Goal: Find specific page/section: Find specific page/section

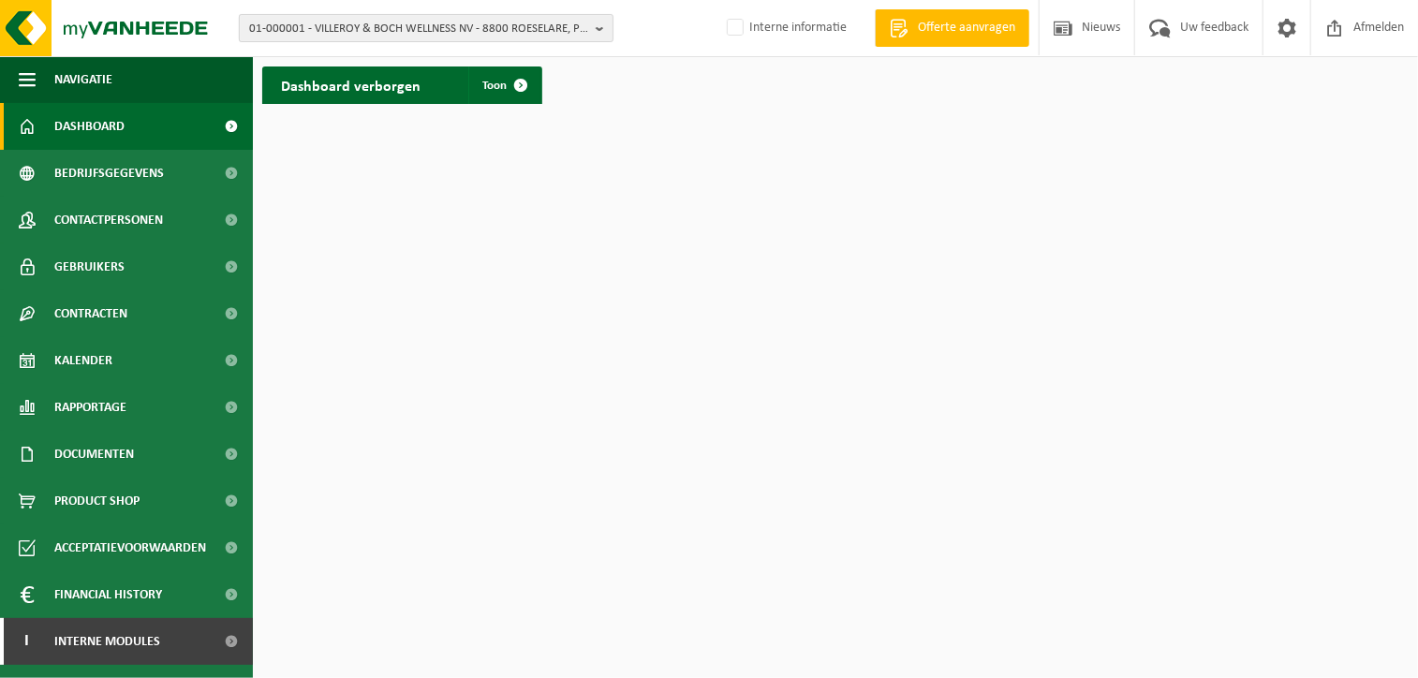
click at [252, 25] on span "01-000001 - VILLEROY & BOCH WELLNESS NV - 8800 ROESELARE, POPULIERSTRAAT 1" at bounding box center [418, 29] width 339 height 28
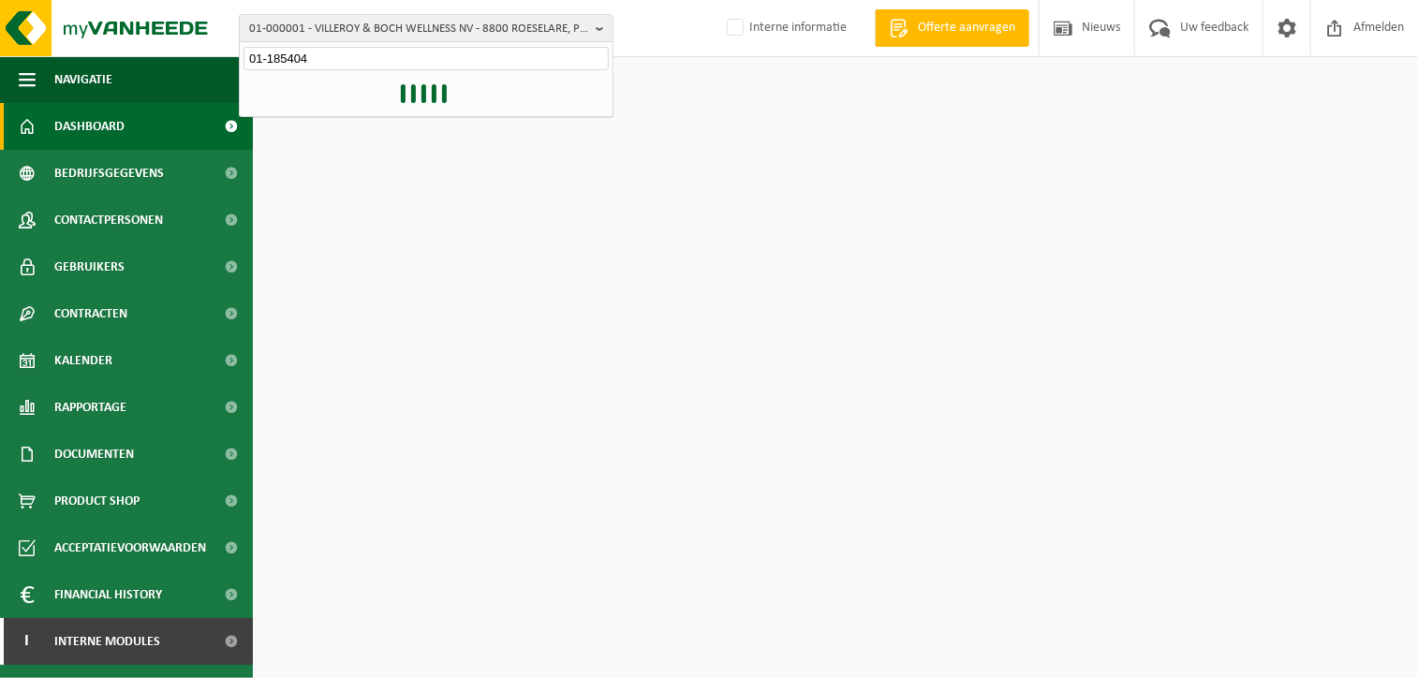
type input "01-185404"
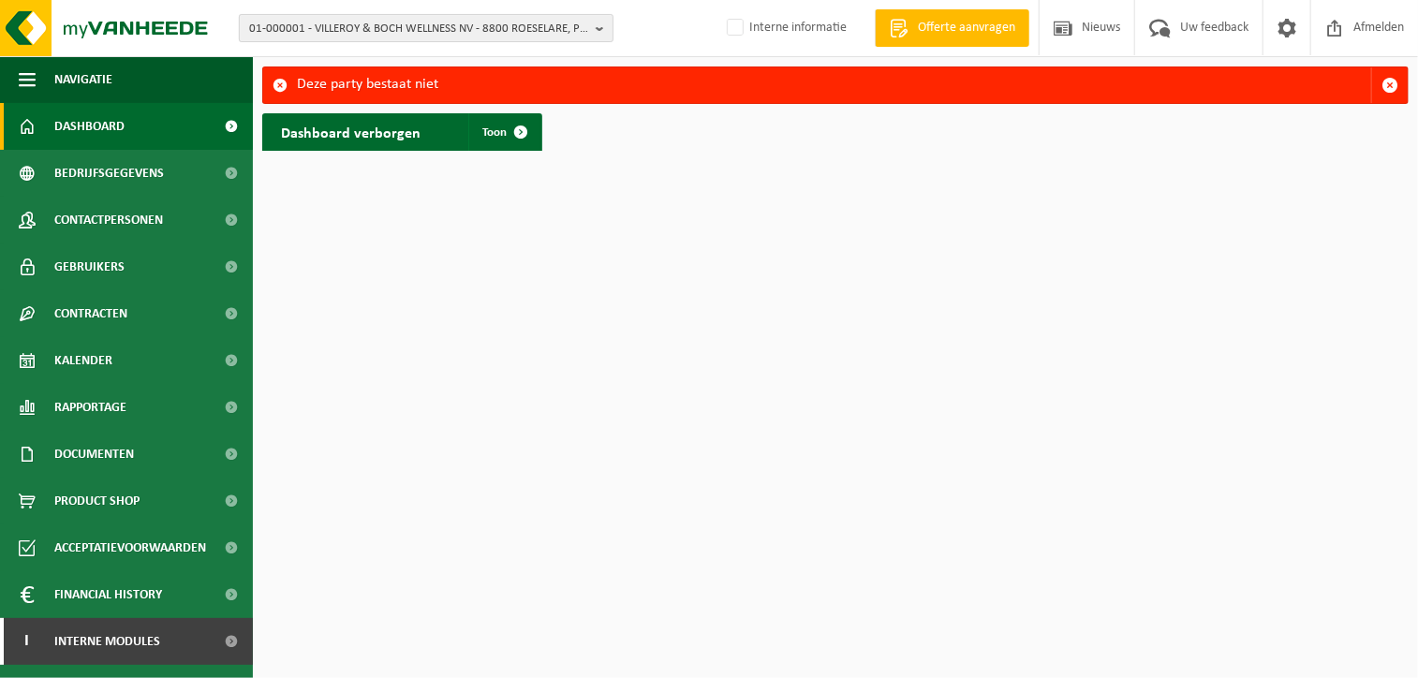
click at [310, 29] on span "01-000001 - VILLEROY & BOCH WELLNESS NV - 8800 ROESELARE, POPULIERSTRAAT 1" at bounding box center [418, 29] width 339 height 28
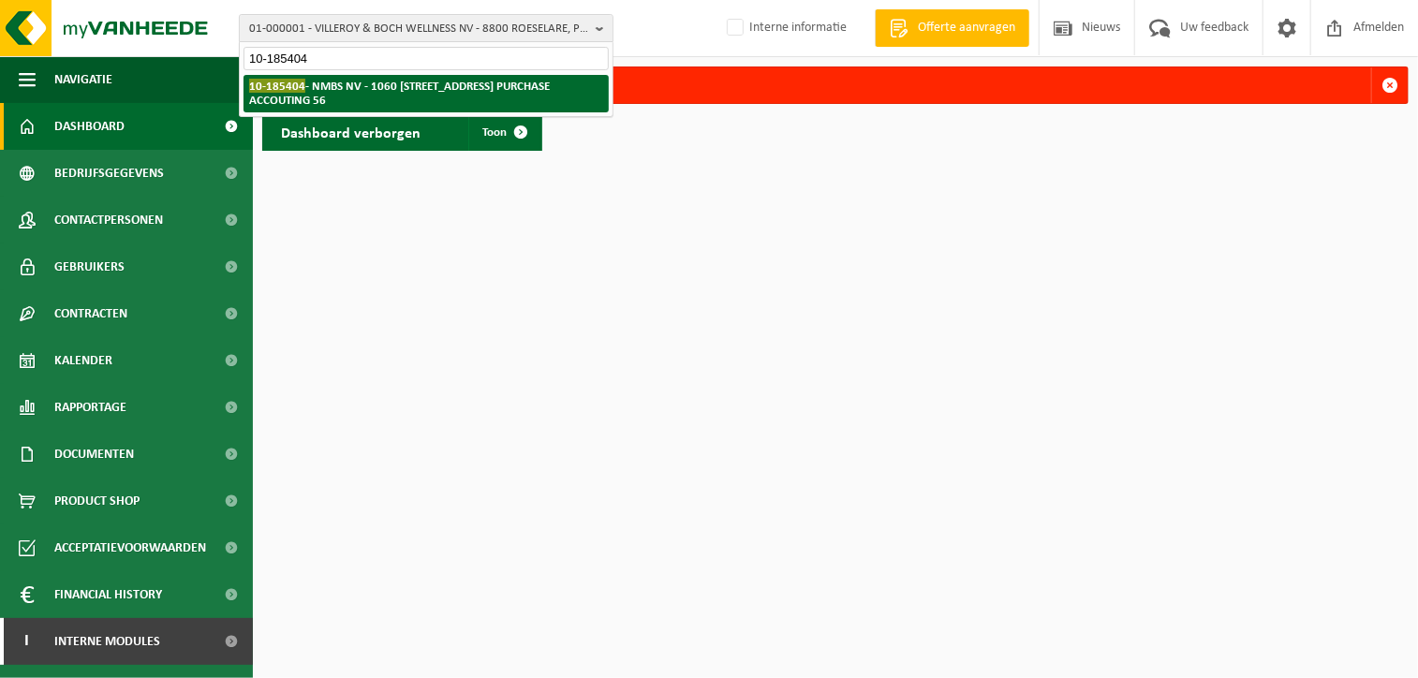
type input "10-185404"
click at [343, 103] on strong "10-185404 - NMBS NV - 1060 [GEOGRAPHIC_DATA] B-FI.224 PURCHASE ACCOUTING 56" at bounding box center [399, 93] width 301 height 28
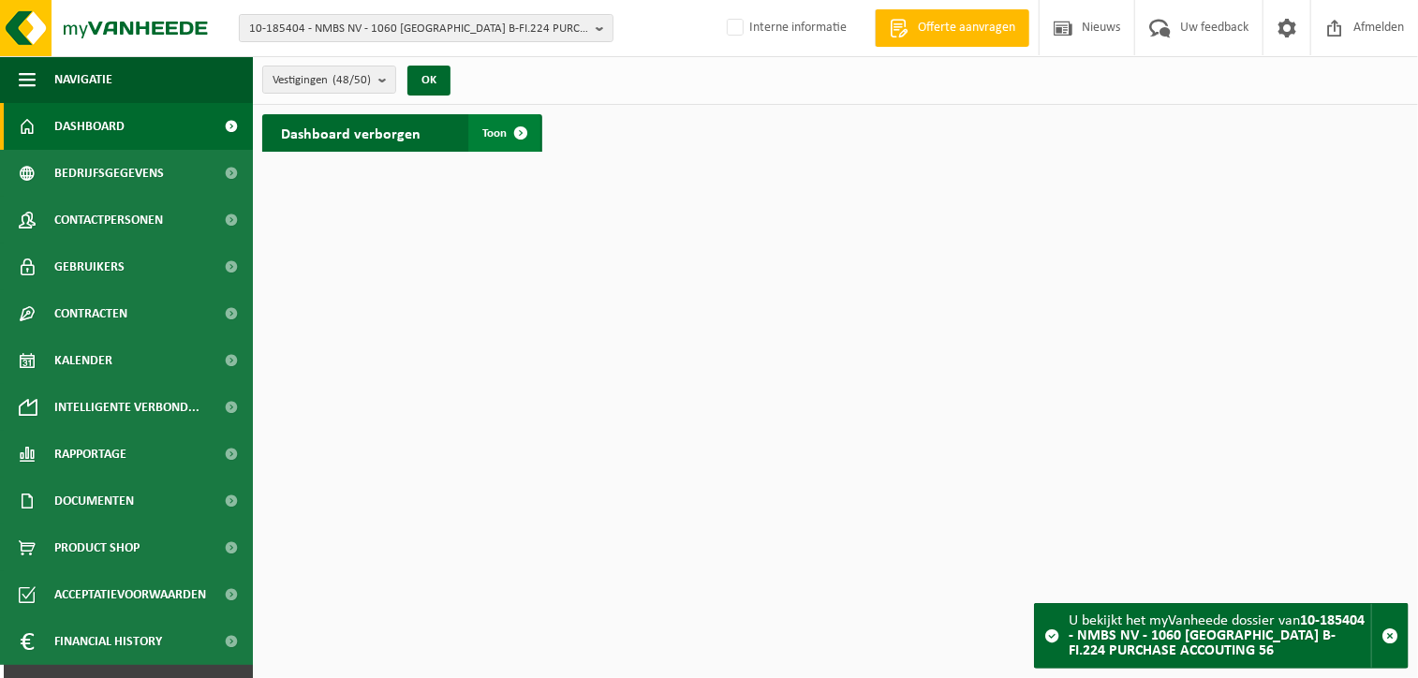
click at [494, 138] on span "Toon" at bounding box center [495, 133] width 24 height 12
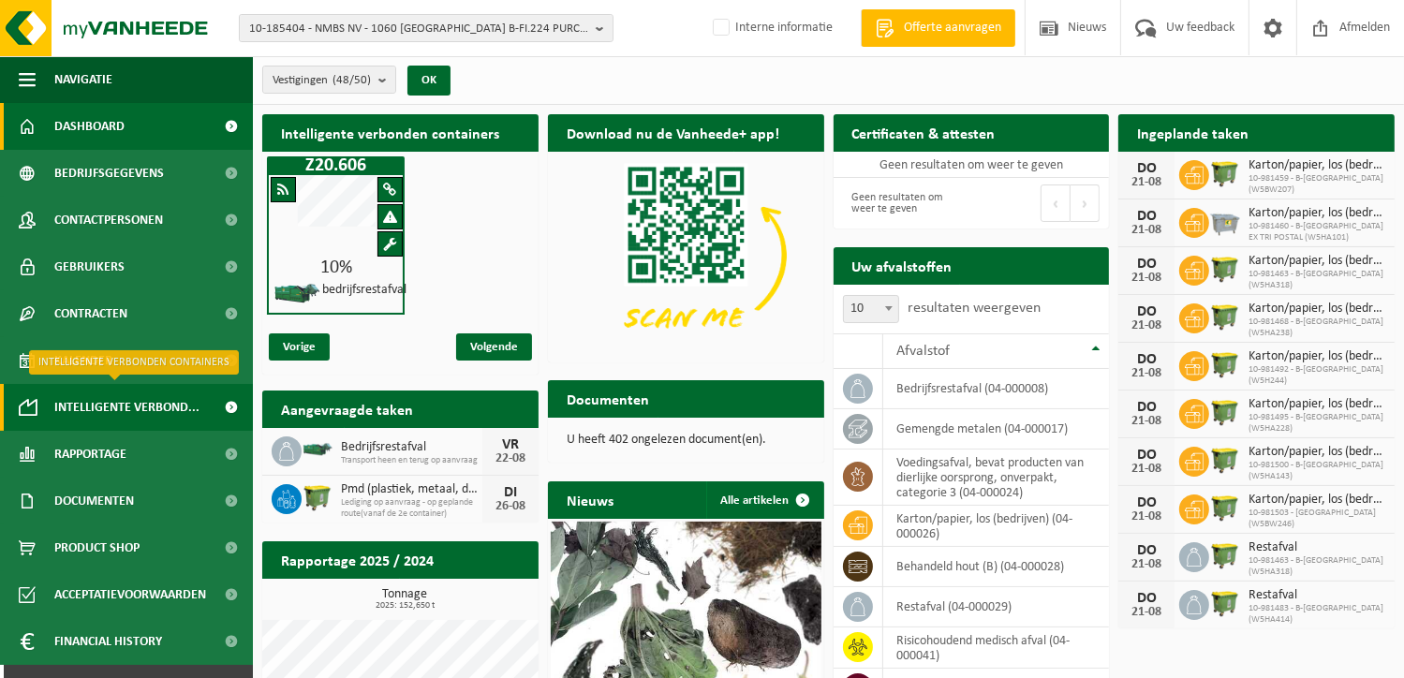
click at [110, 405] on span "Intelligente verbond..." at bounding box center [126, 407] width 145 height 47
